Goal: Task Accomplishment & Management: Manage account settings

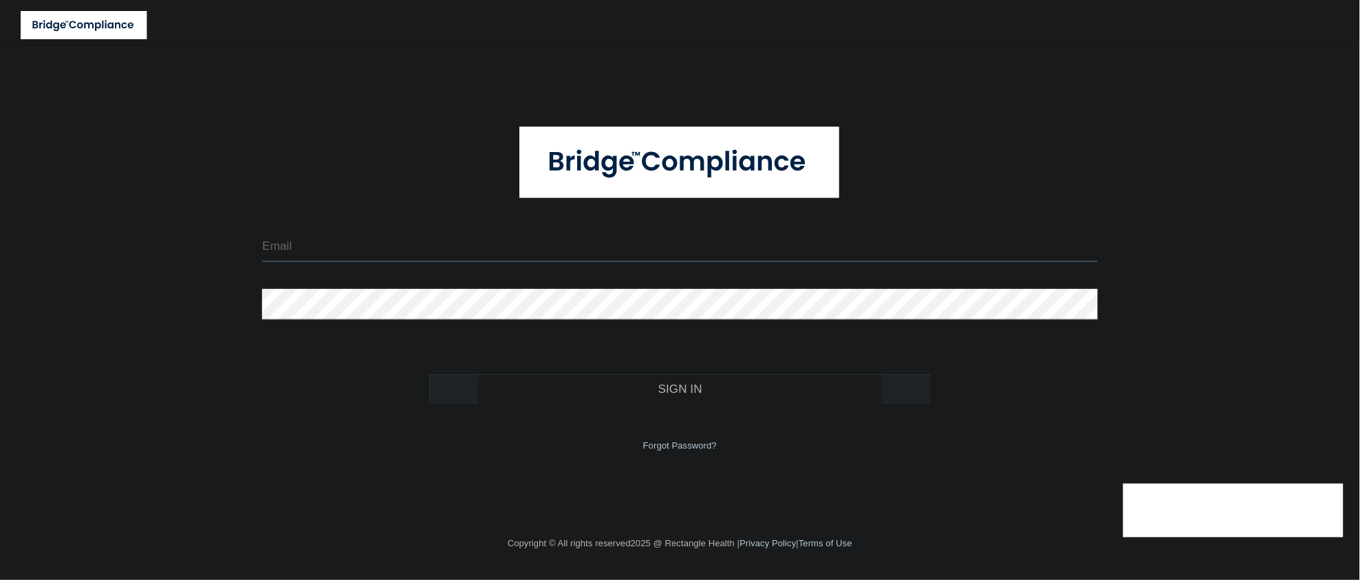
type input "[EMAIL_ADDRESS][DOMAIN_NAME]"
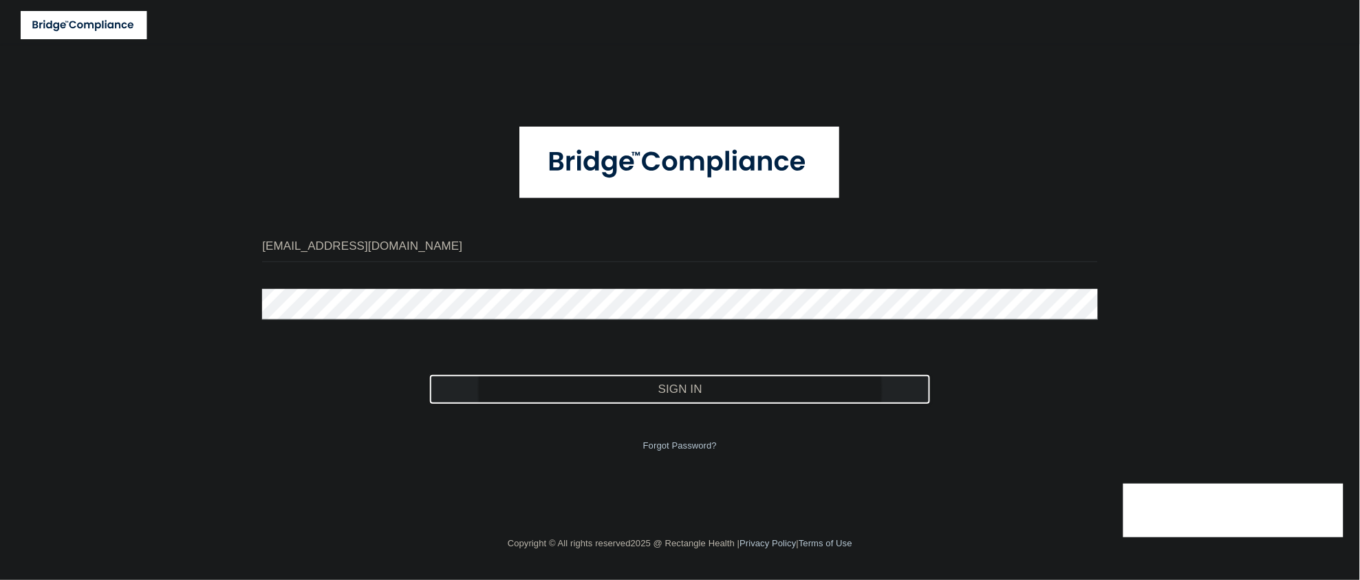
click at [538, 388] on button "Sign In" at bounding box center [679, 389] width 501 height 30
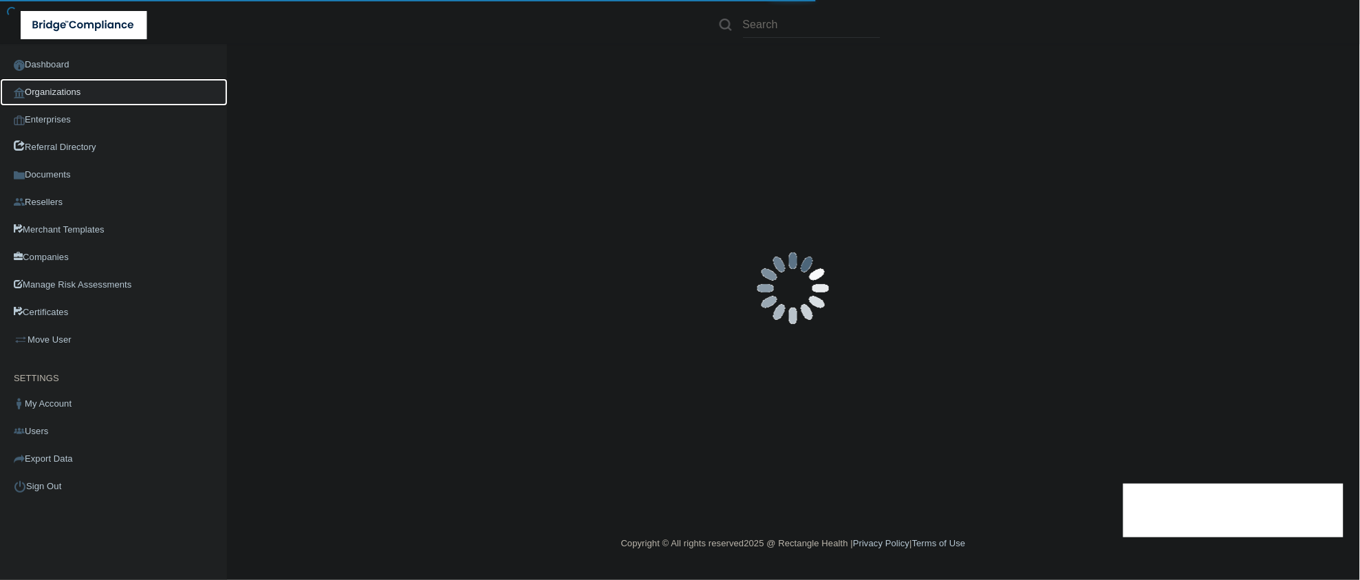
click at [43, 85] on link "Organizations" at bounding box center [114, 92] width 228 height 28
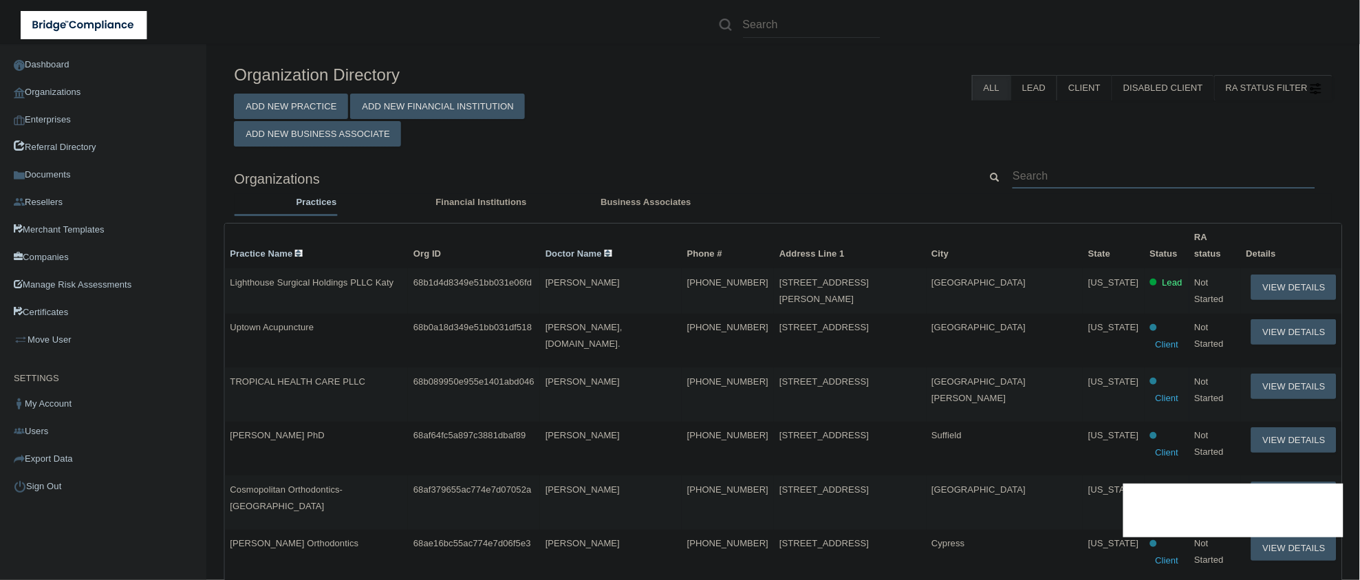
click at [1089, 175] on input "text" at bounding box center [1164, 175] width 303 height 25
paste input "[EMAIL_ADDRESS][DOMAIN_NAME]"
type input "[EMAIL_ADDRESS][DOMAIN_NAME]"
